Goal: Find specific page/section: Find specific page/section

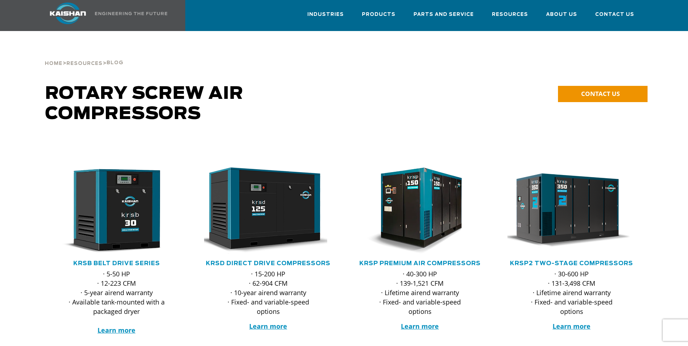
scroll to position [10, 0]
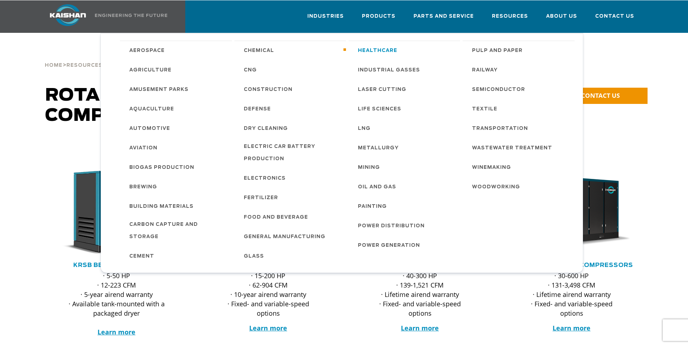
click at [374, 45] on span "Healthcare" at bounding box center [377, 51] width 39 height 12
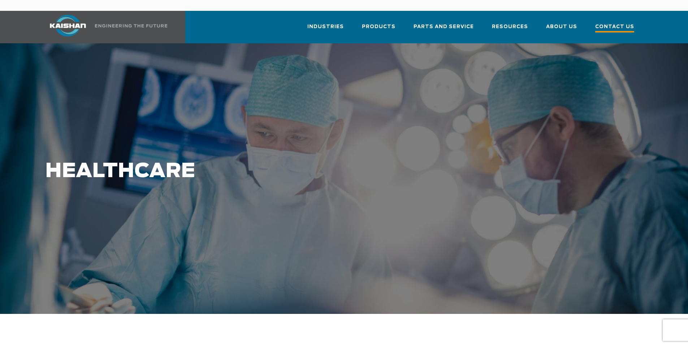
click at [620, 23] on span "Contact Us" at bounding box center [614, 28] width 39 height 10
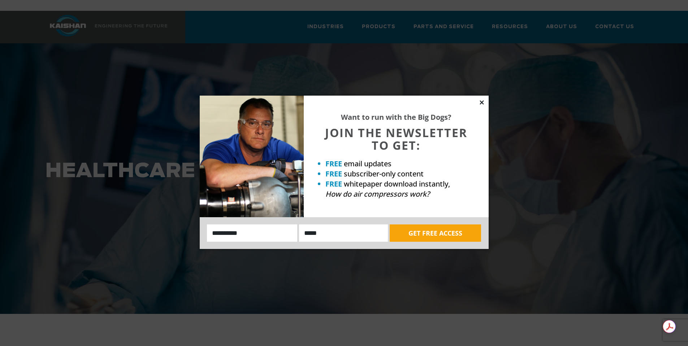
click at [482, 101] on icon at bounding box center [481, 102] width 6 height 6
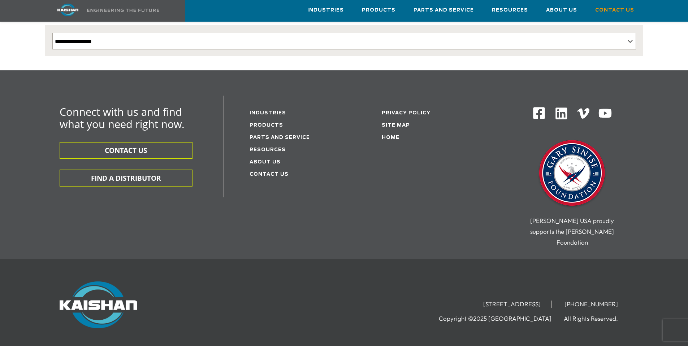
scroll to position [187, 0]
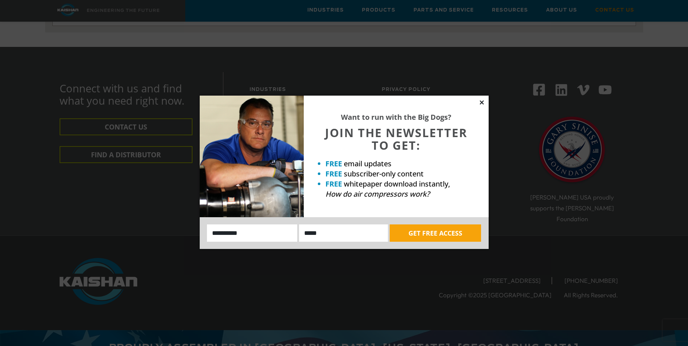
click at [480, 102] on icon at bounding box center [482, 102] width 4 height 4
